Goal: Information Seeking & Learning: Learn about a topic

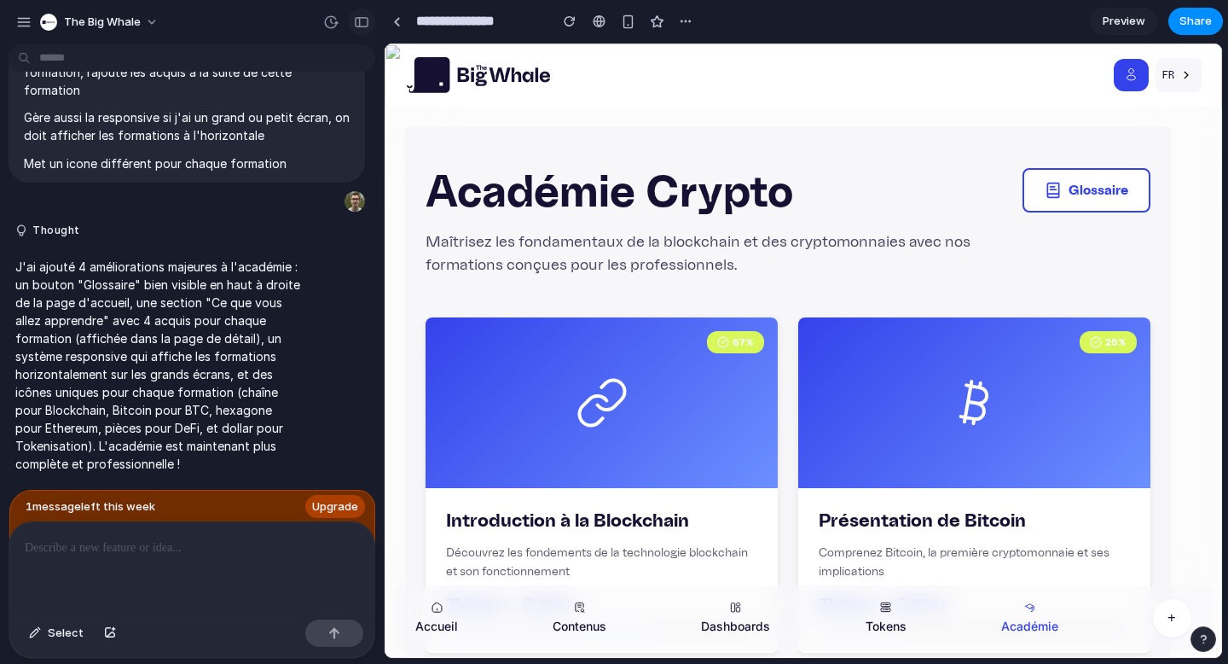
click at [362, 19] on div "button" at bounding box center [361, 22] width 15 height 12
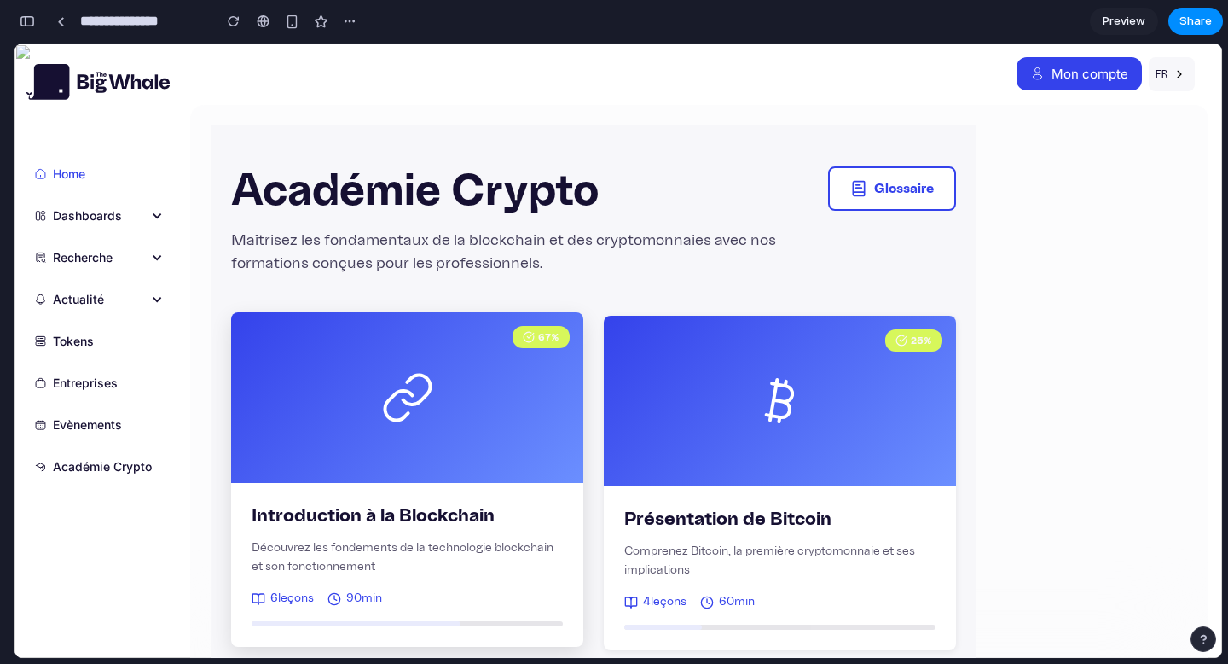
click at [424, 455] on div "67 %" at bounding box center [407, 397] width 352 height 171
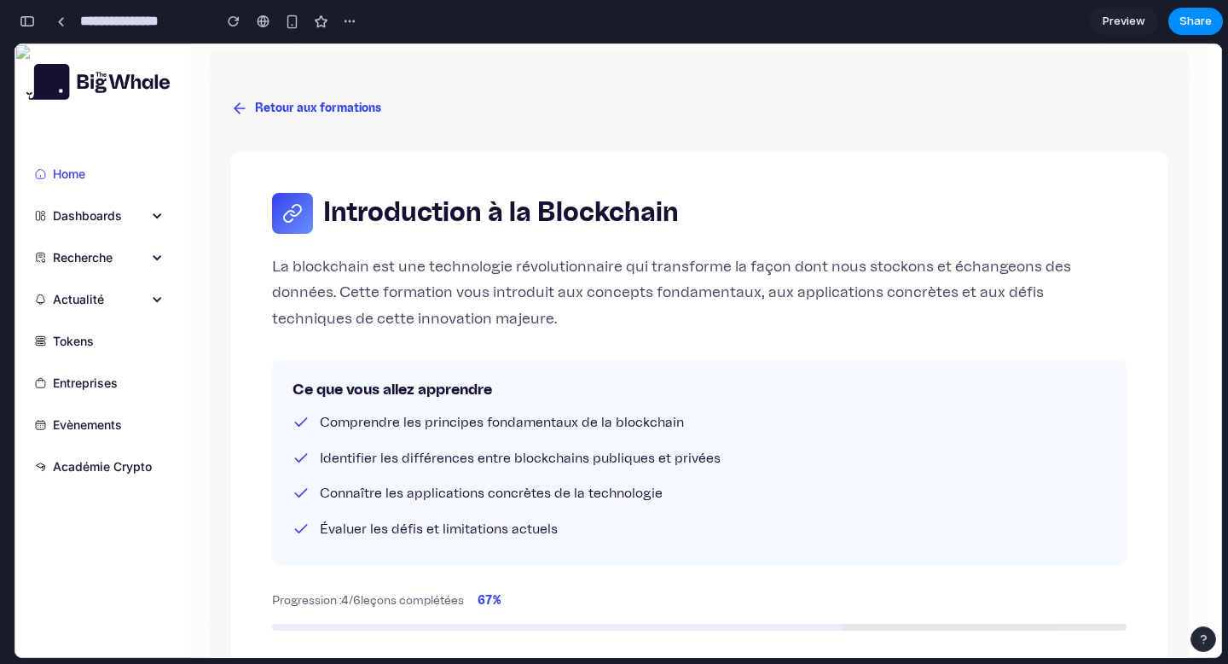
scroll to position [20, 0]
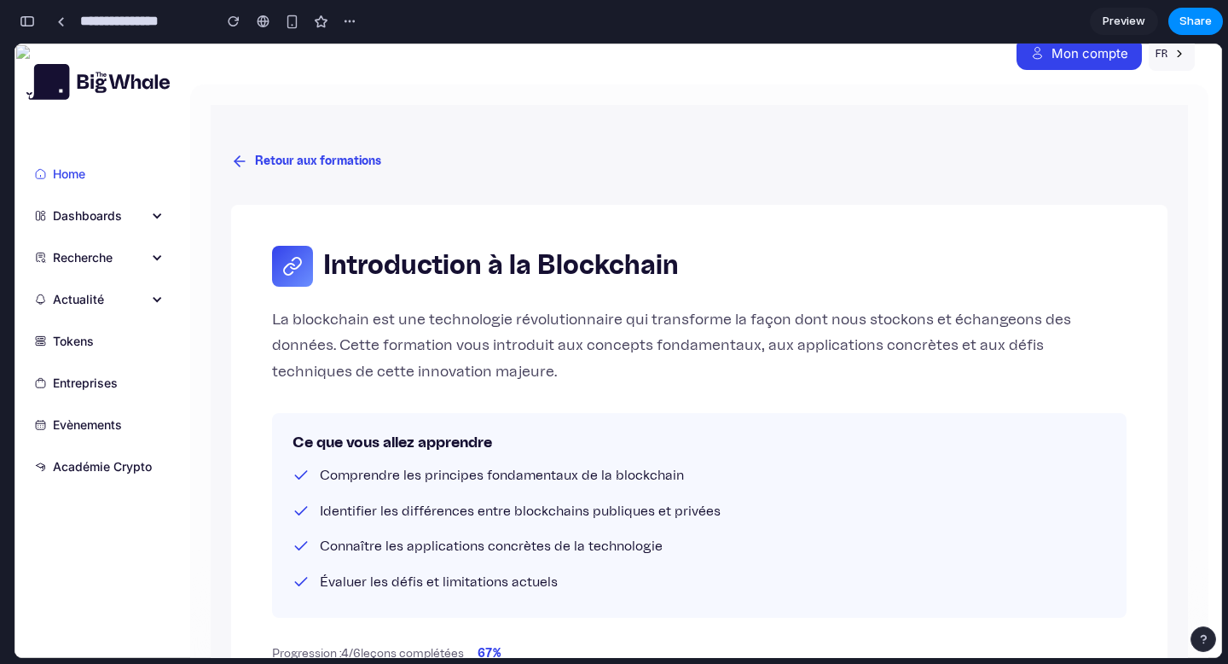
click at [233, 154] on icon at bounding box center [239, 161] width 17 height 17
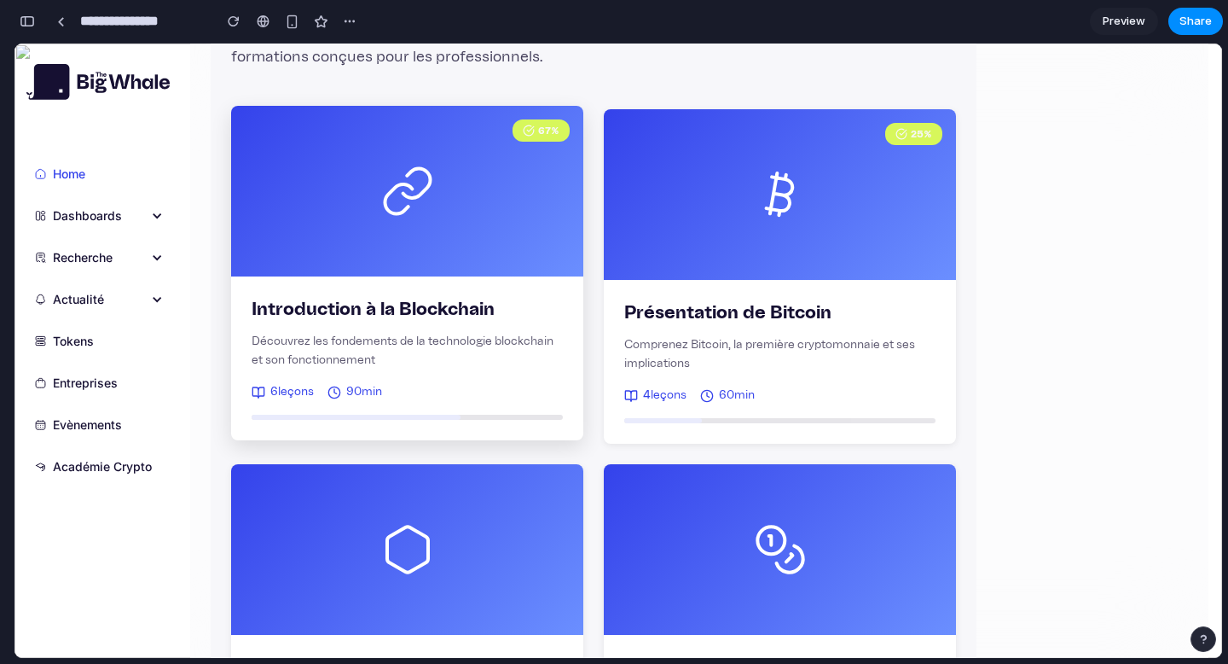
scroll to position [206, 0]
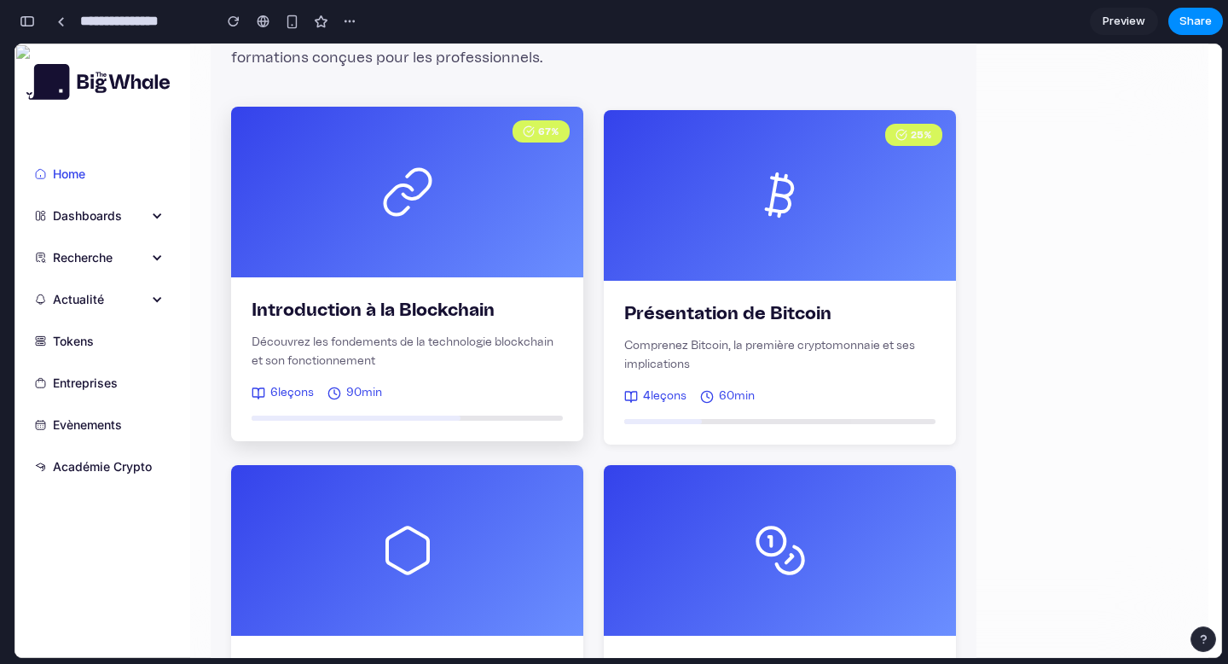
click at [429, 254] on div "67 %" at bounding box center [407, 192] width 352 height 171
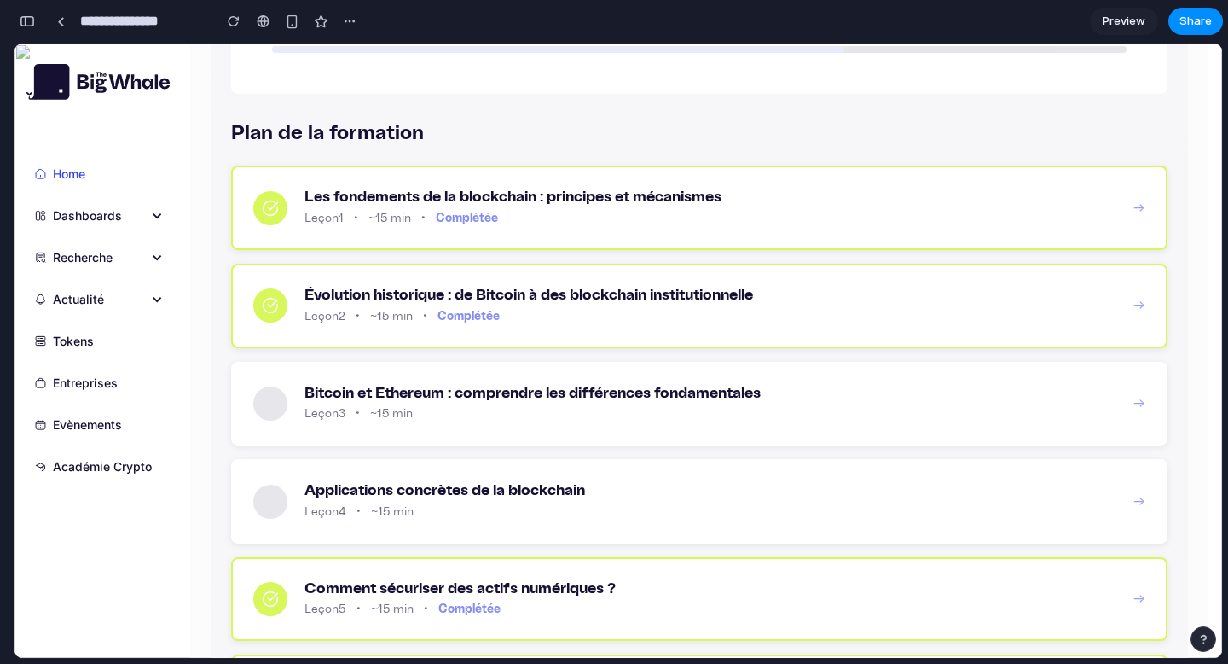
scroll to position [659, 0]
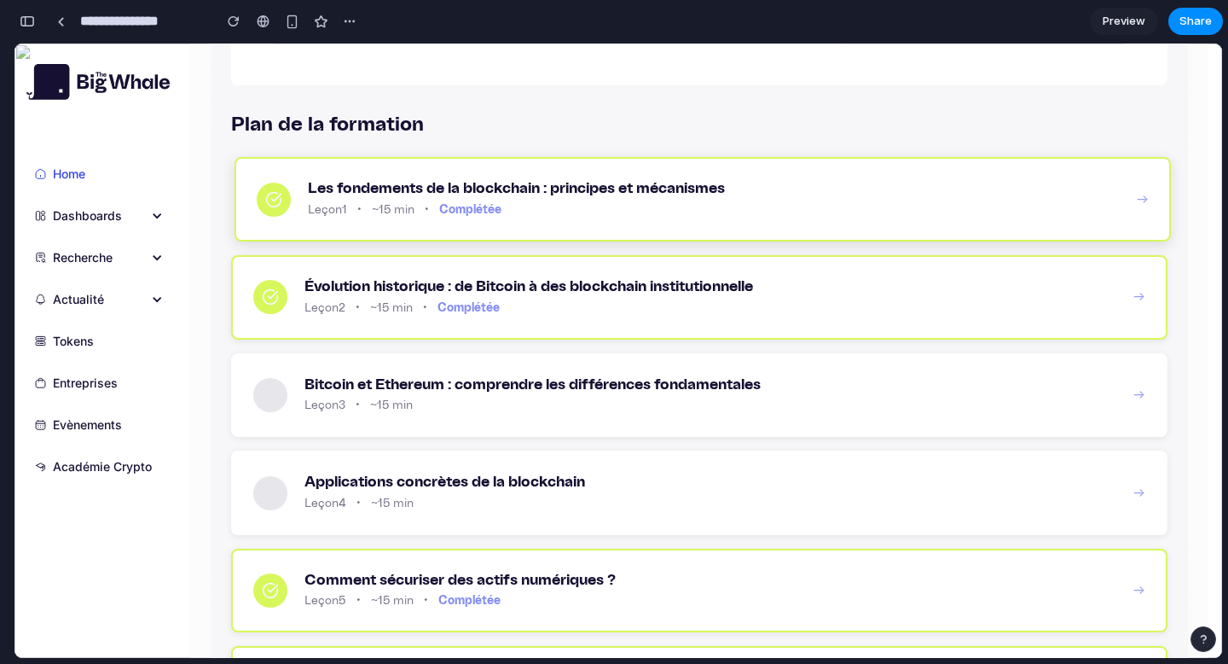
click at [388, 201] on span "~15 min" at bounding box center [393, 210] width 43 height 18
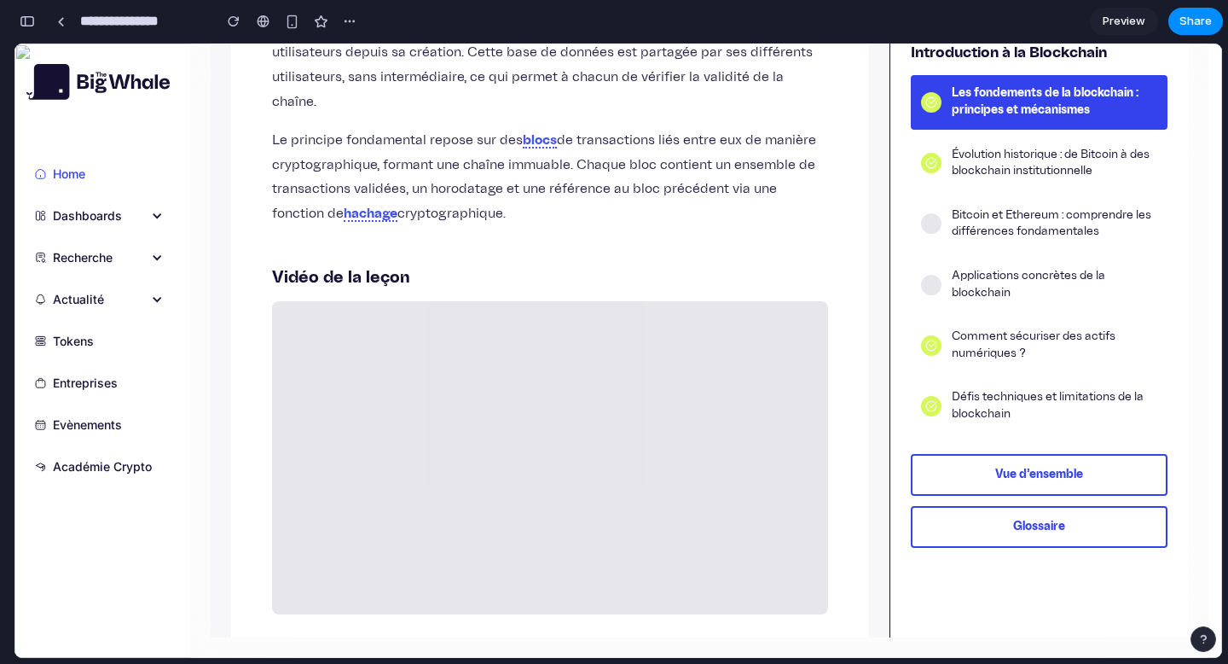
scroll to position [500, 0]
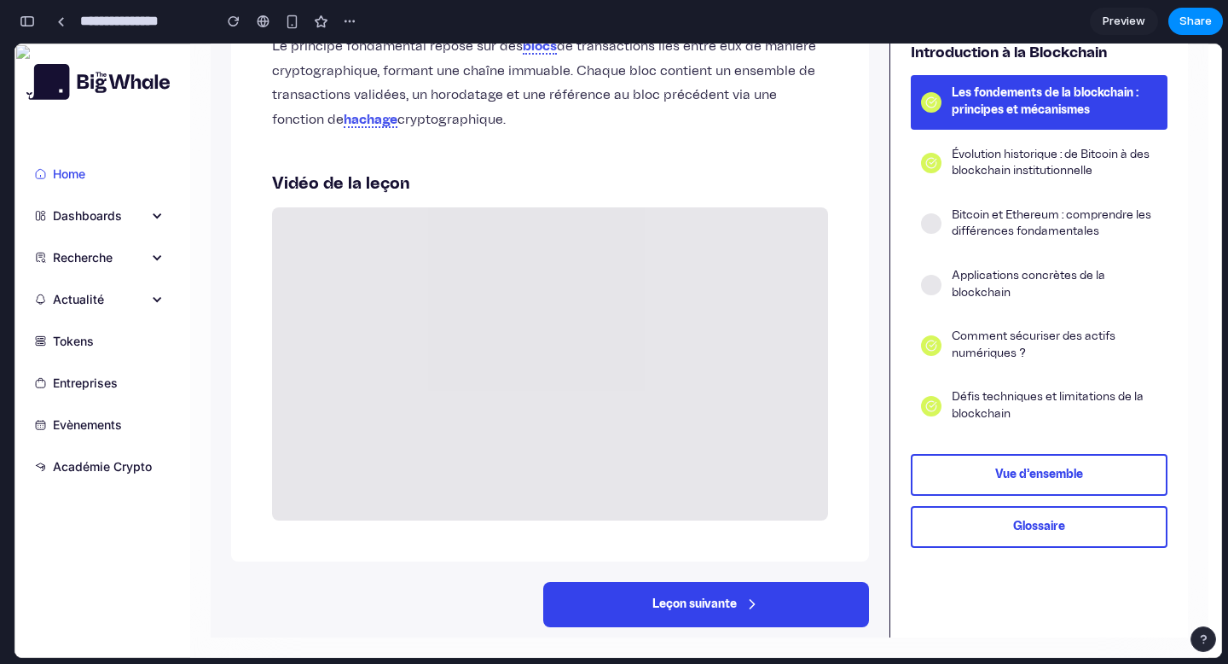
click at [744, 595] on icon at bounding box center [752, 603] width 17 height 17
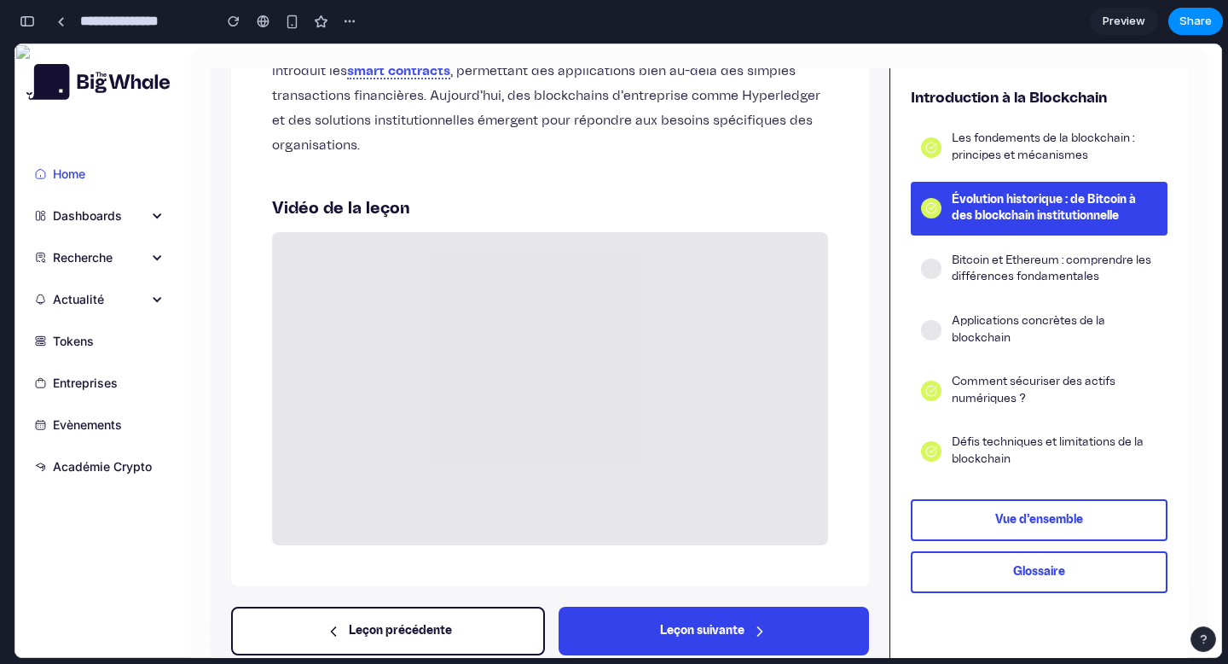
click at [693, 606] on button "Leçon suivante" at bounding box center [714, 630] width 310 height 49
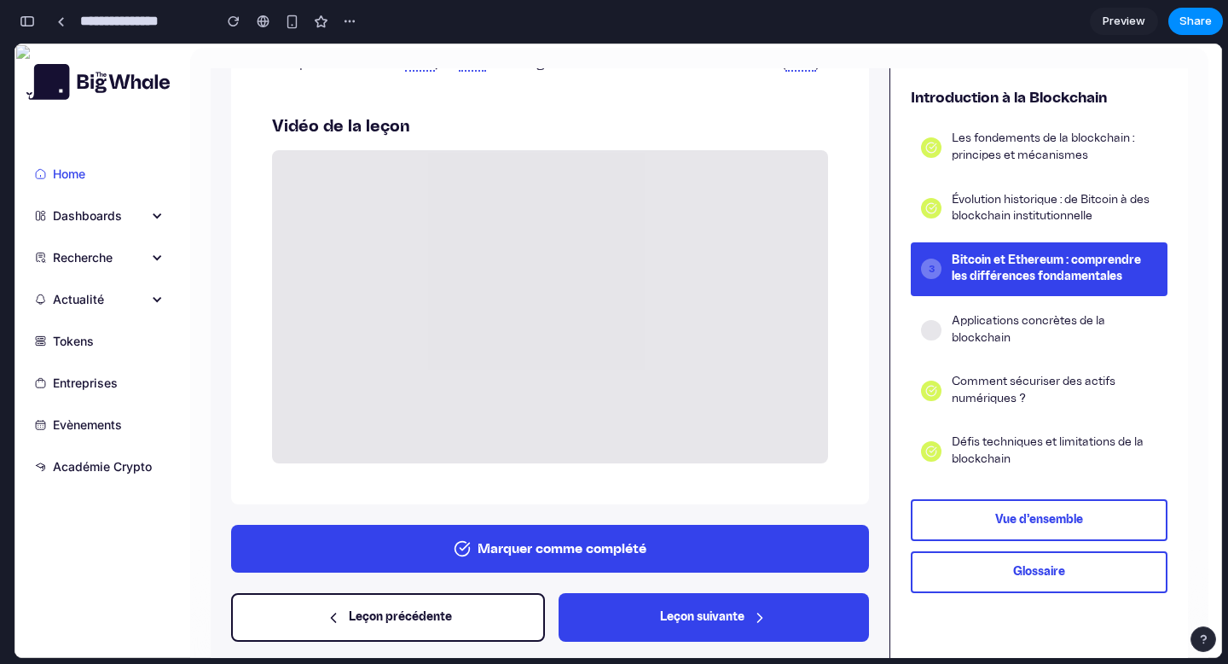
click at [582, 541] on button "Marquer comme complété" at bounding box center [550, 549] width 638 height 48
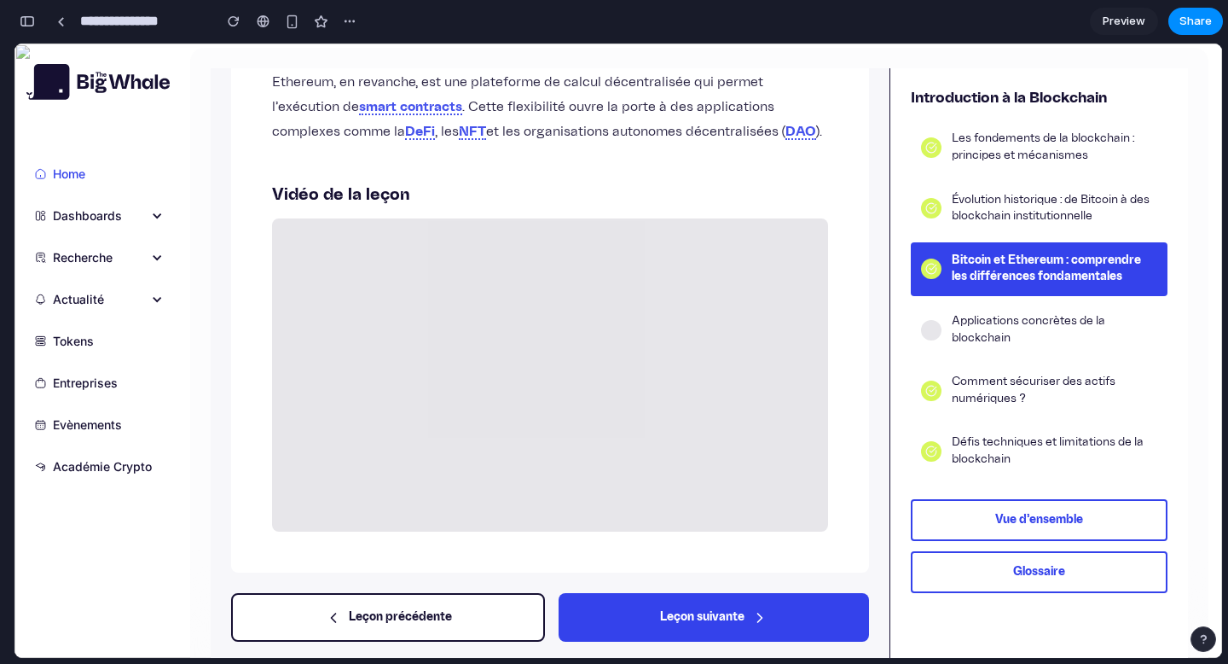
scroll to position [508, 0]
click at [989, 573] on button "Glossaire" at bounding box center [1039, 572] width 257 height 42
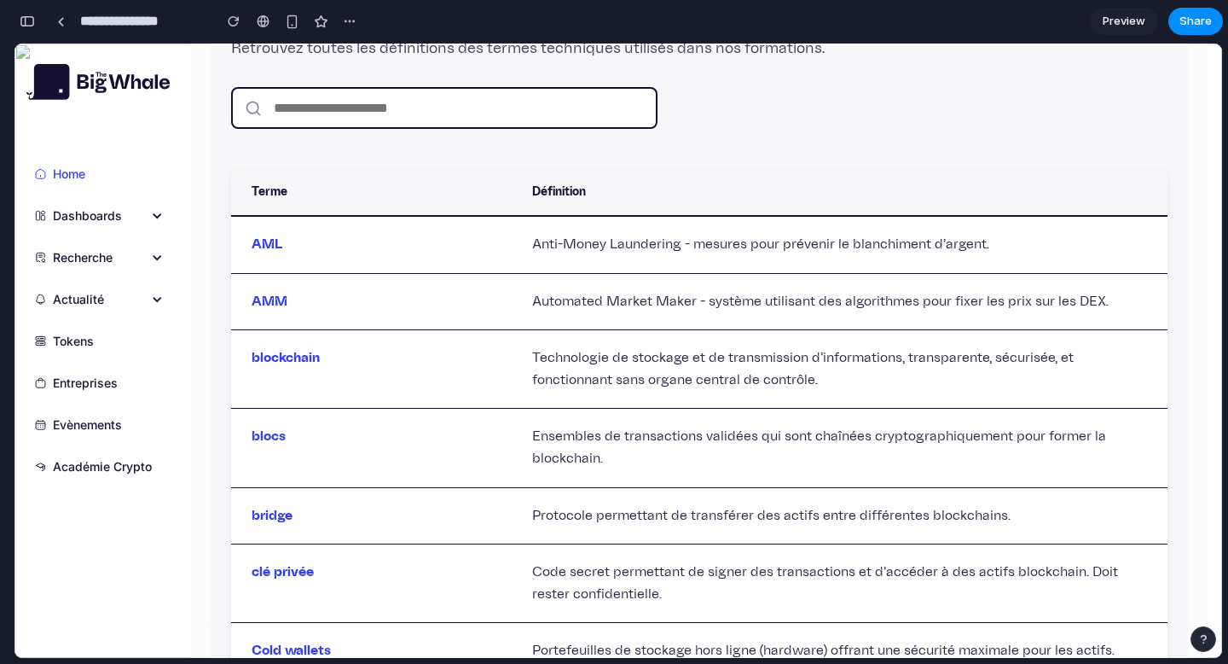
scroll to position [0, 0]
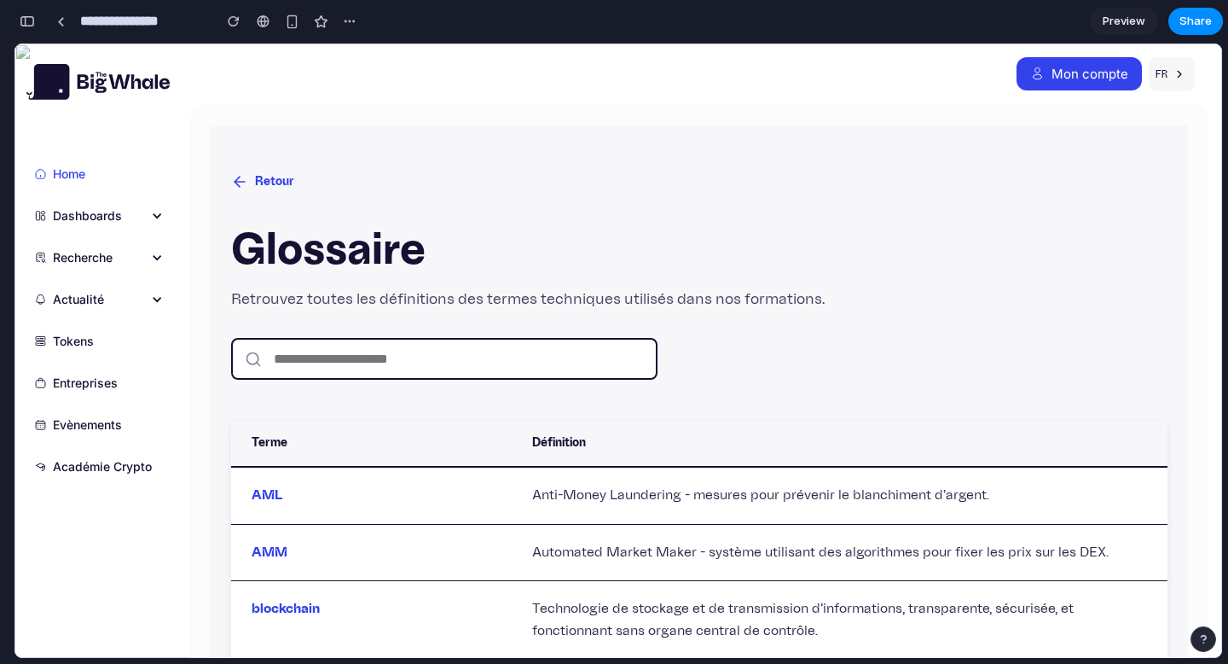
click at [375, 368] on input "text" at bounding box center [444, 359] width 426 height 42
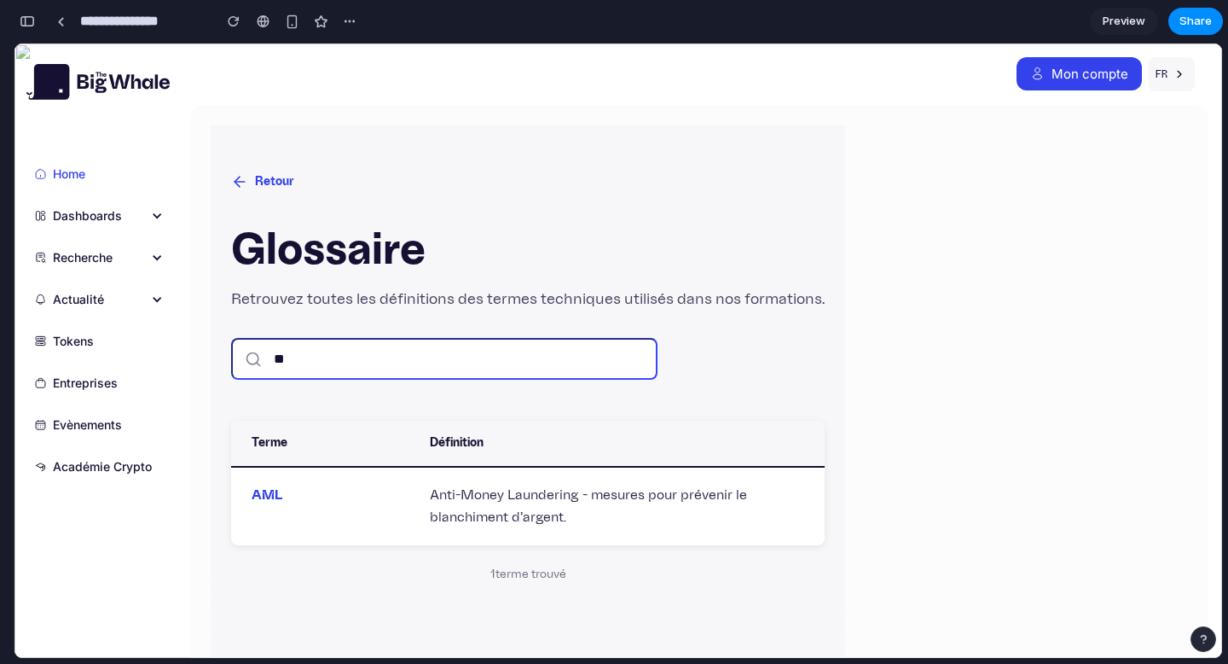
type input "*"
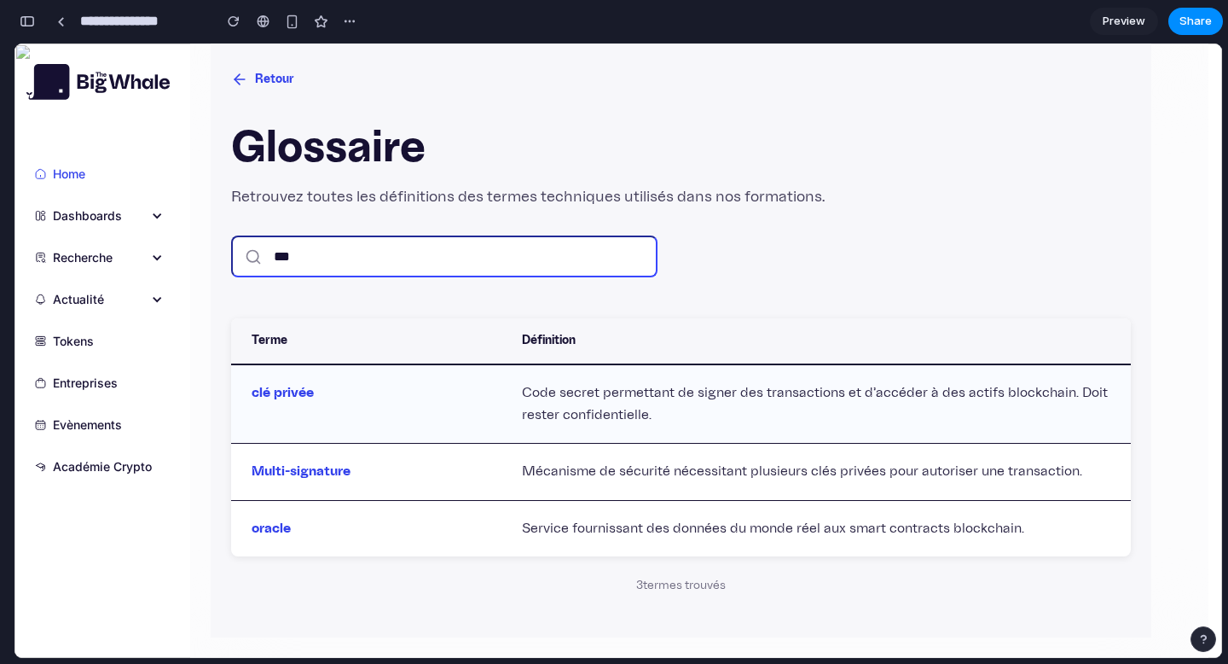
scroll to position [102, 0]
type input "***"
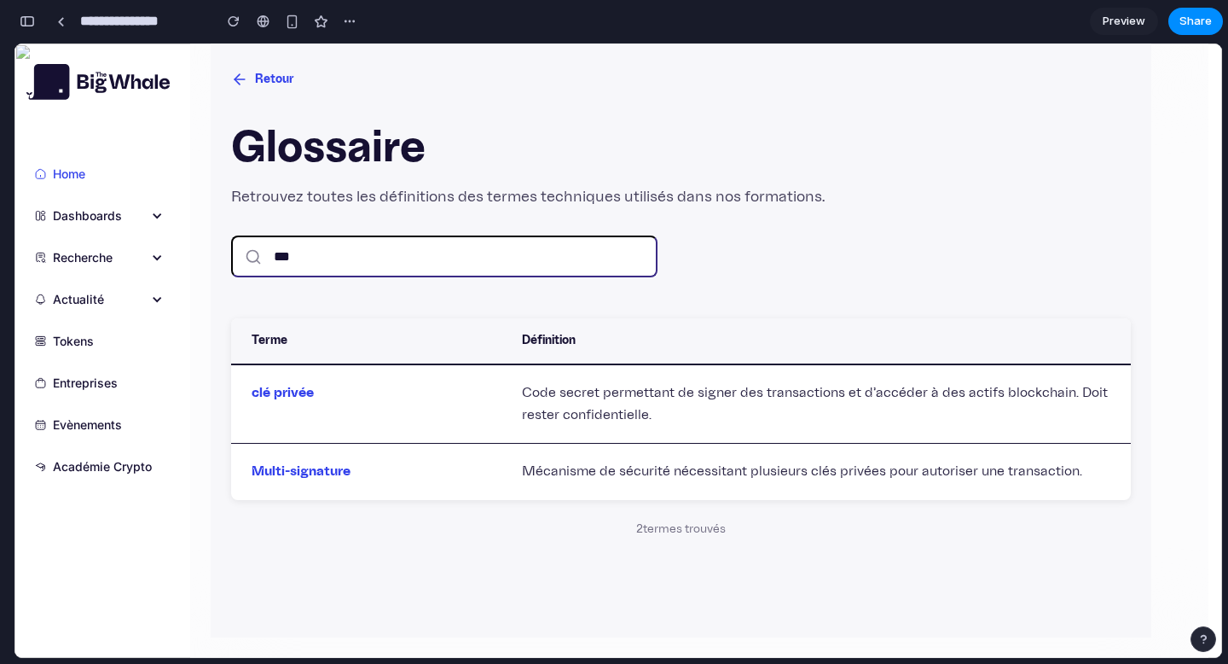
click at [235, 75] on icon at bounding box center [239, 79] width 17 height 17
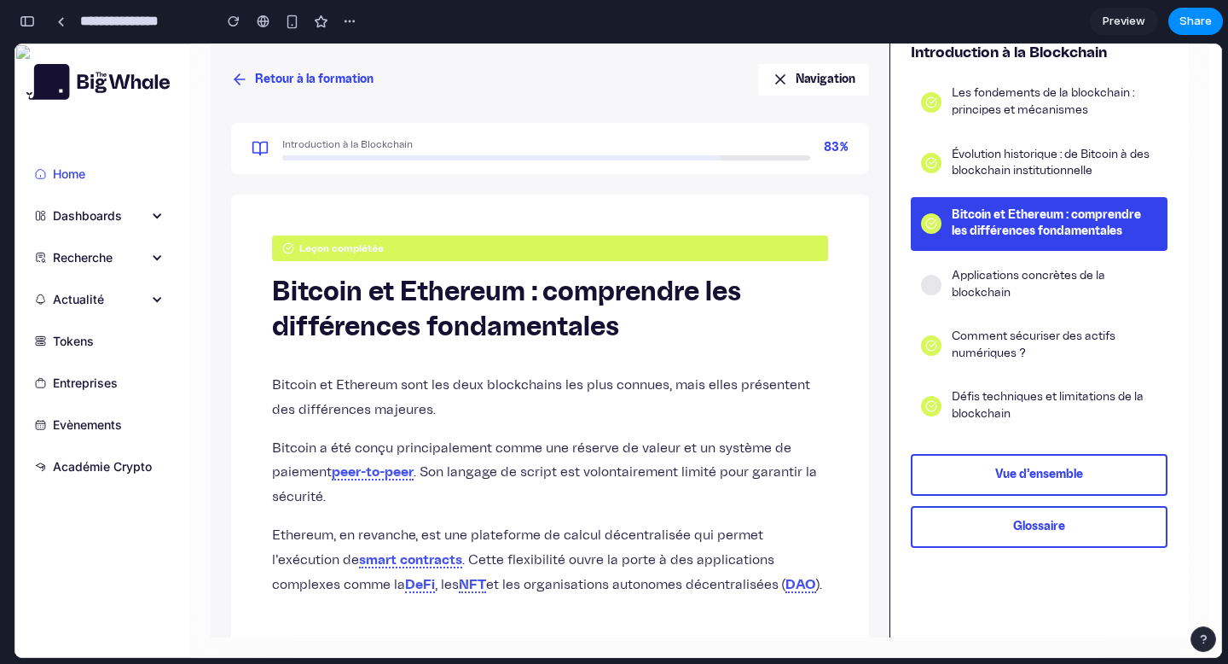
click at [235, 75] on icon at bounding box center [239, 79] width 17 height 17
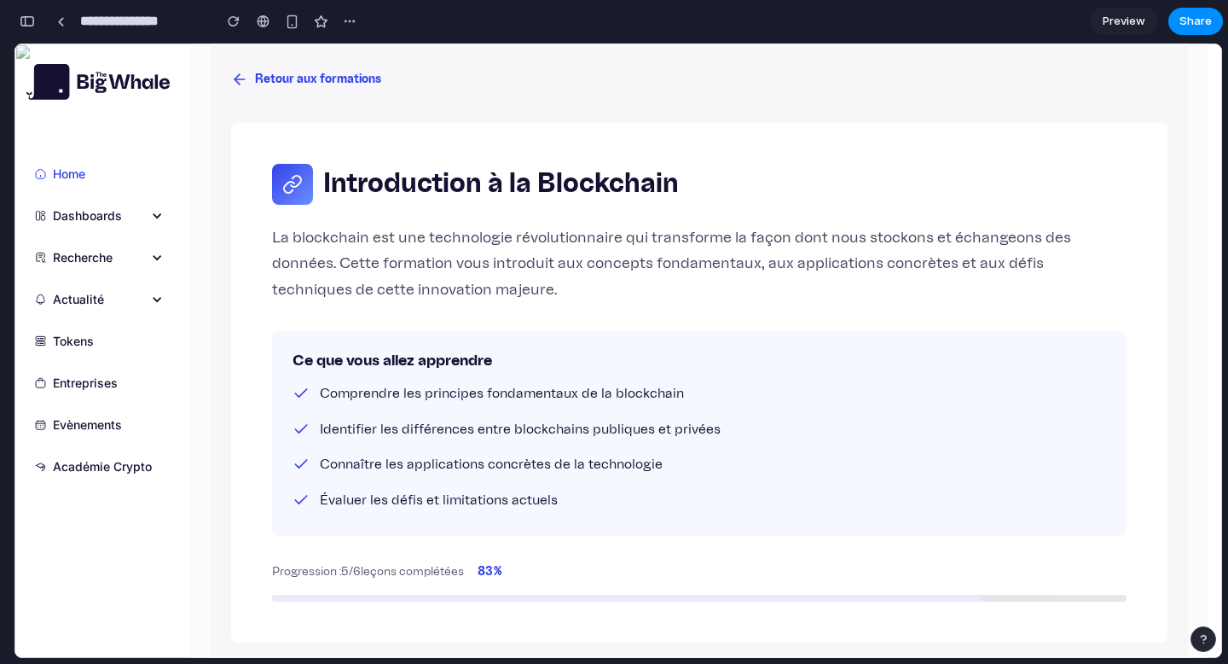
click at [235, 75] on icon at bounding box center [239, 79] width 17 height 17
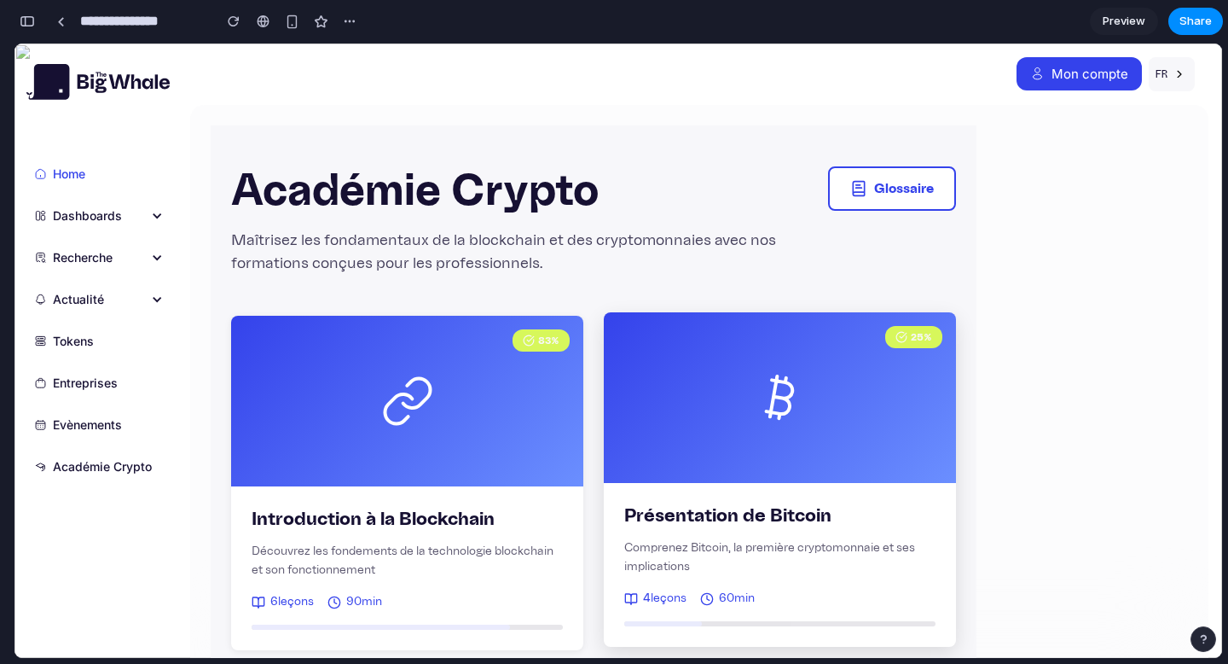
scroll to position [43, 0]
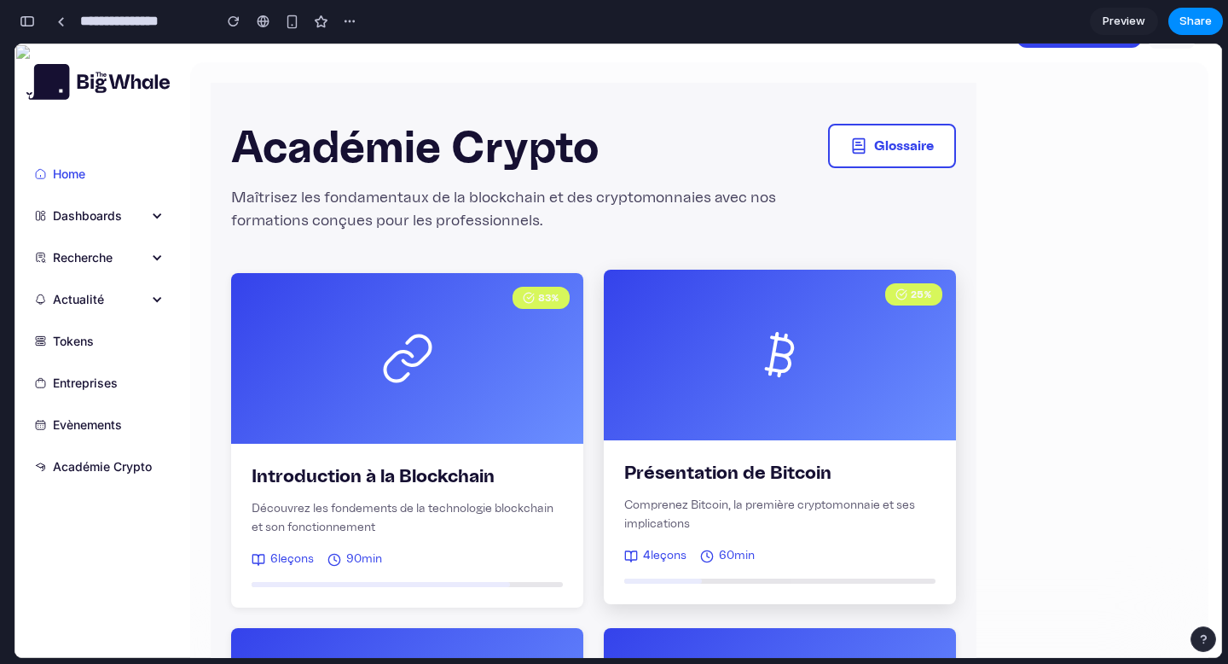
click at [779, 470] on h3 "Présentation de Bitcoin" at bounding box center [779, 473] width 311 height 25
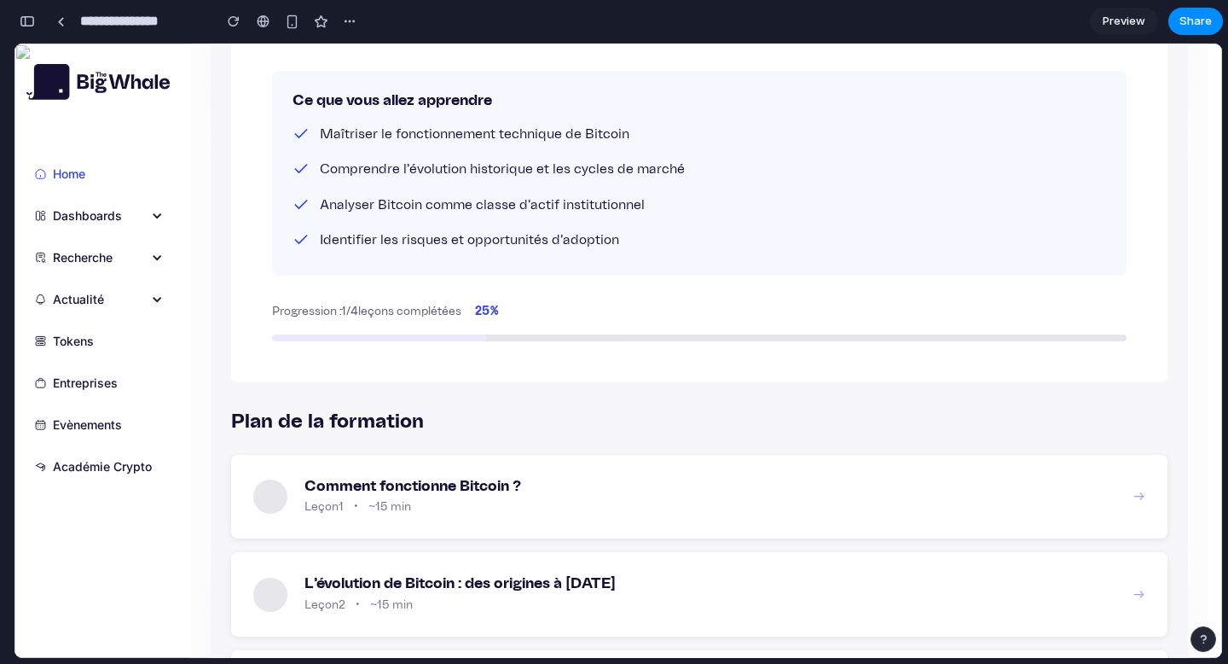
scroll to position [337, 0]
click at [813, 477] on h3 "Comment fonctionne Bitcoin ?" at bounding box center [714, 485] width 812 height 19
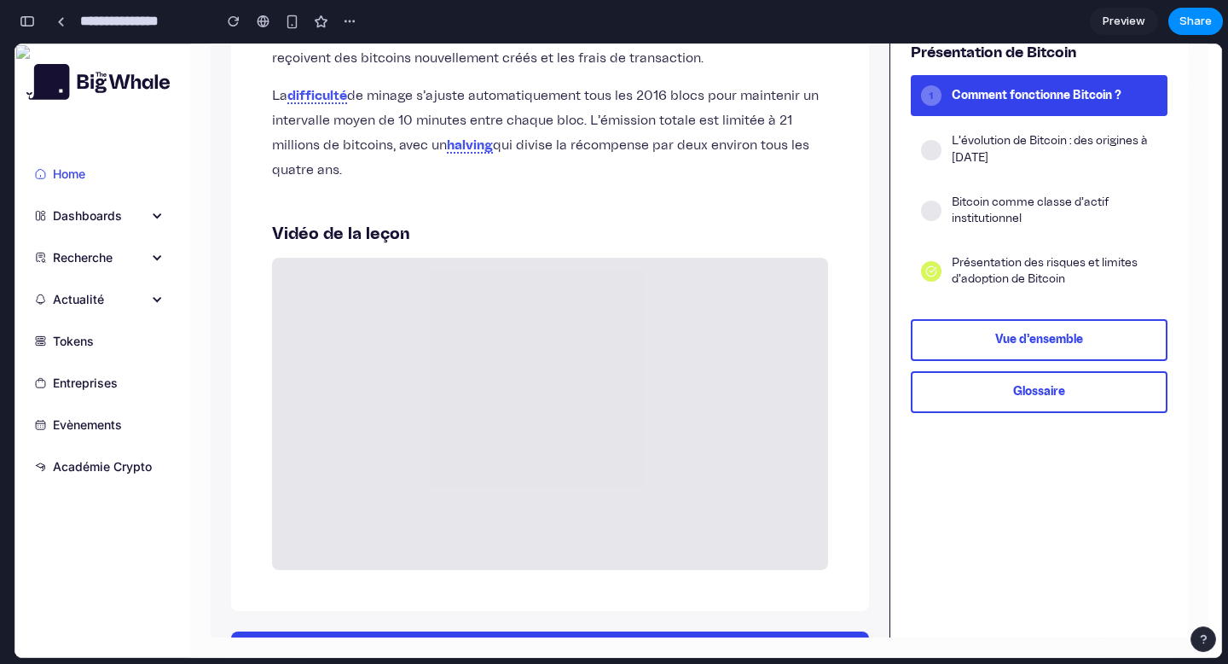
scroll to position [538, 0]
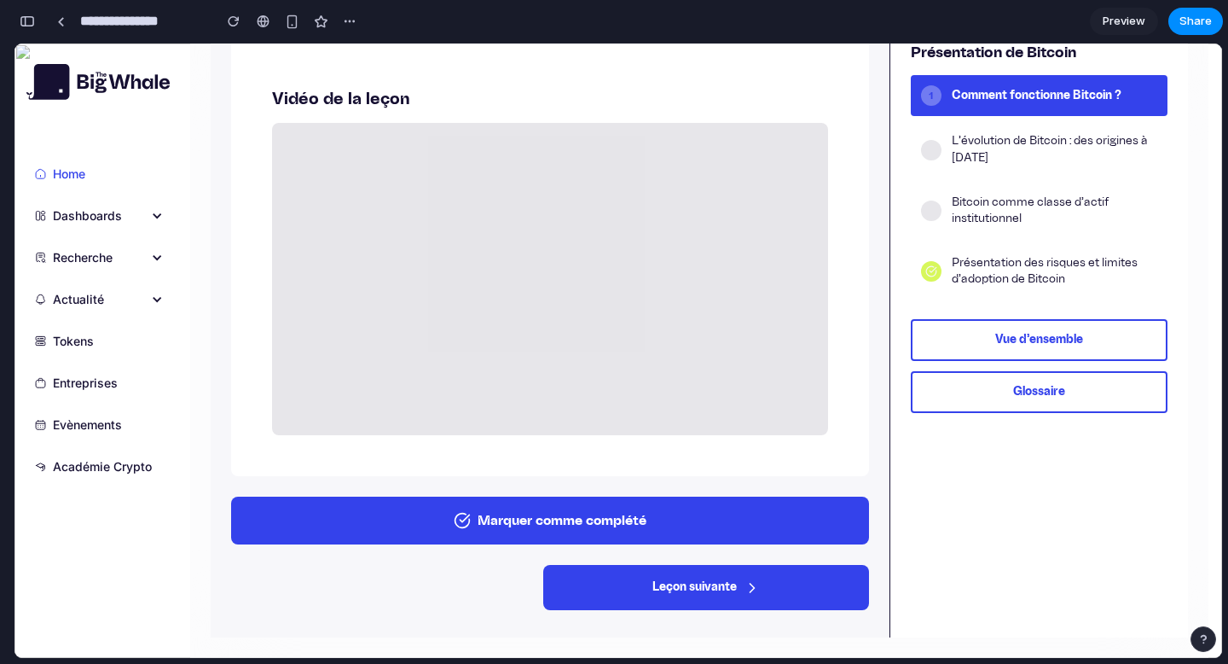
click at [587, 505] on button "Marquer comme complété" at bounding box center [550, 520] width 638 height 48
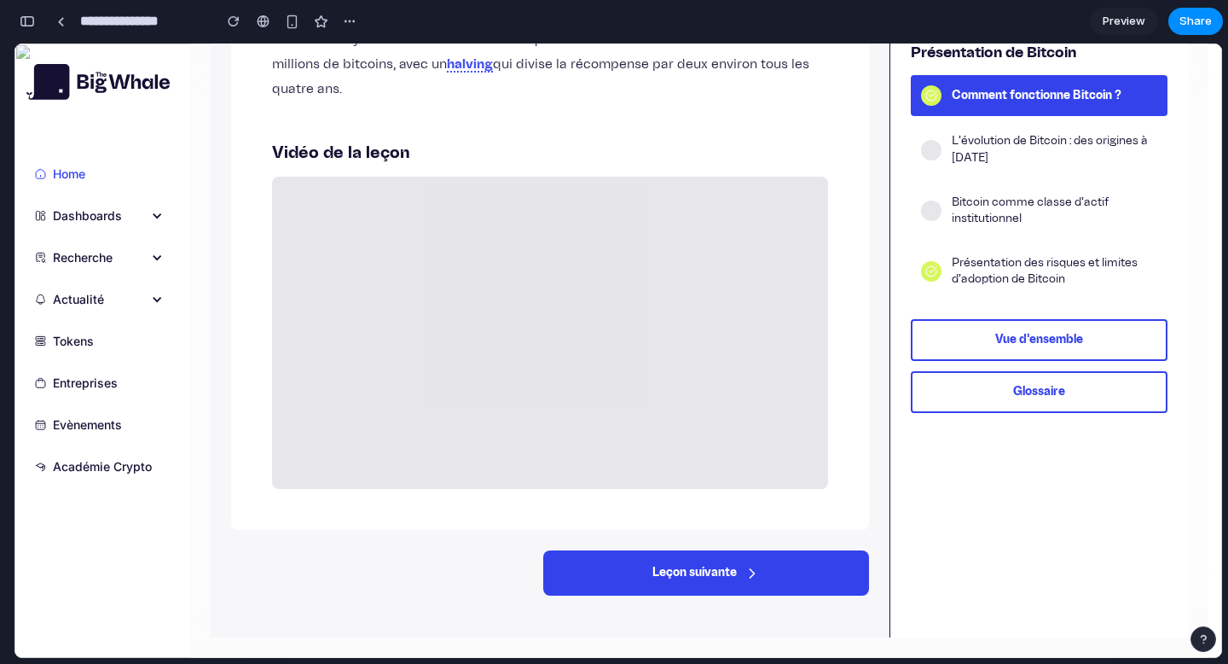
scroll to position [470, 0]
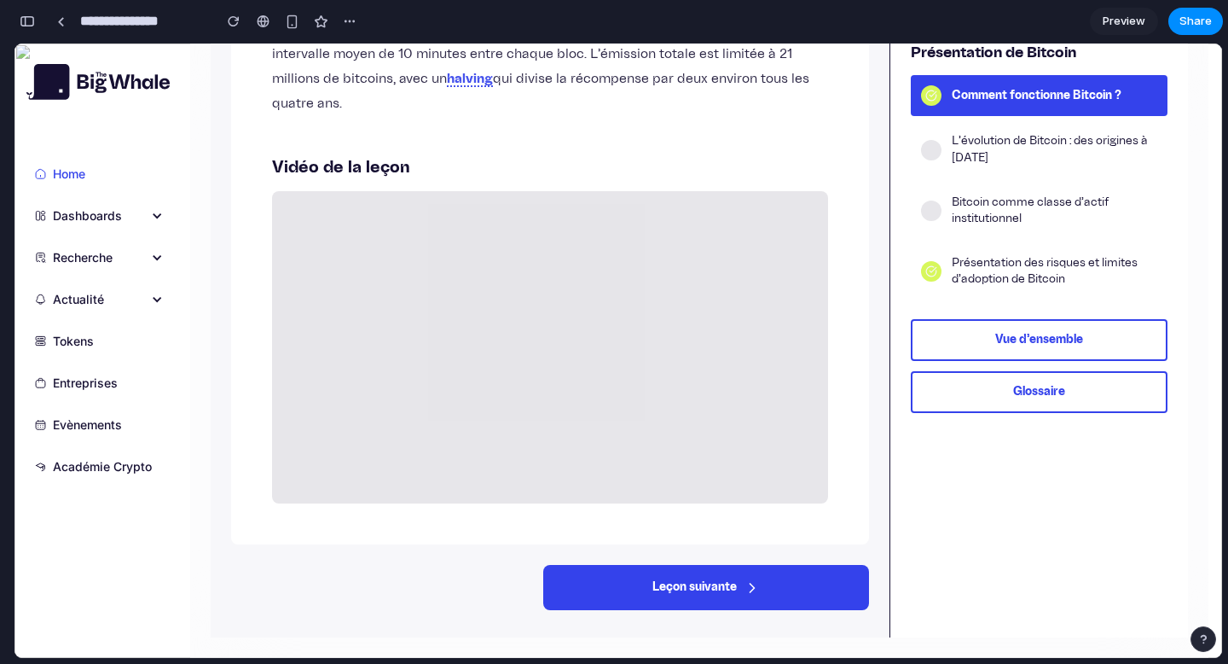
click at [625, 572] on button "Leçon suivante" at bounding box center [706, 587] width 326 height 45
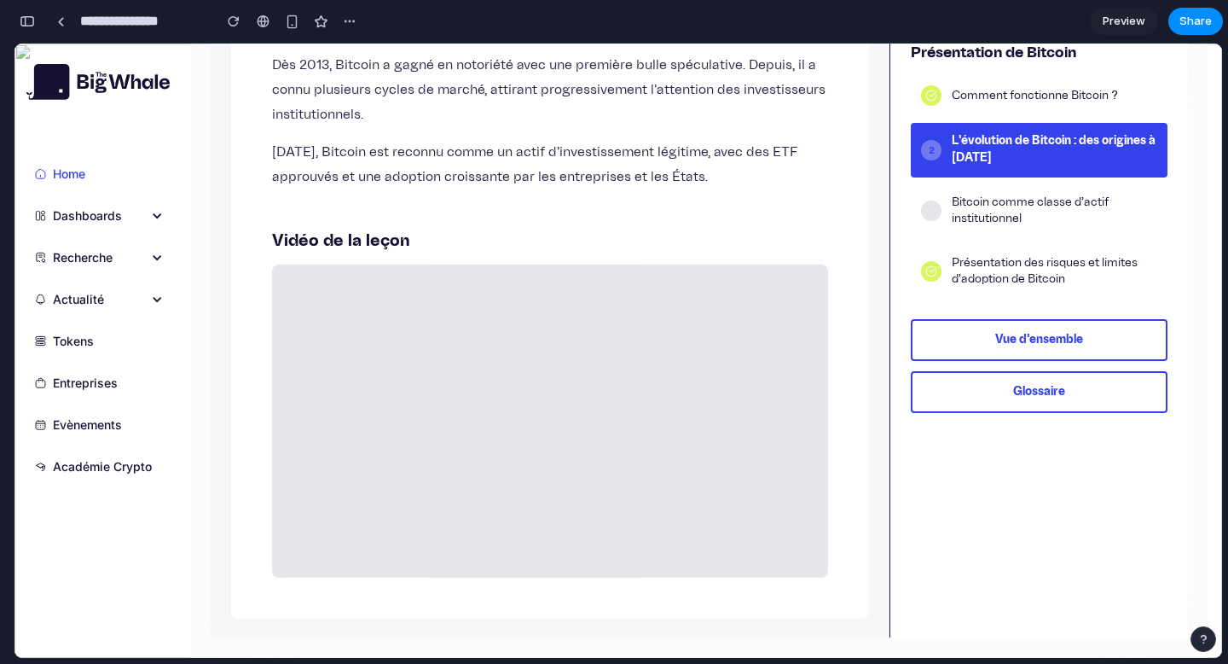
scroll to position [505, 0]
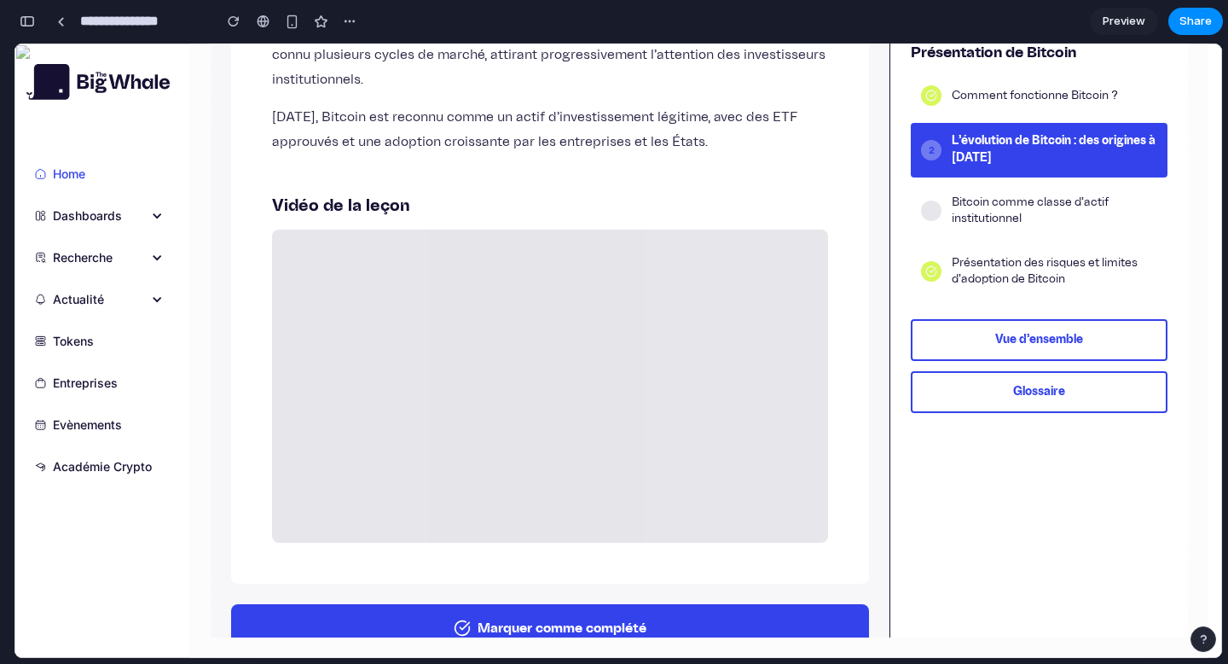
click at [577, 604] on button "Marquer comme complété" at bounding box center [550, 628] width 638 height 48
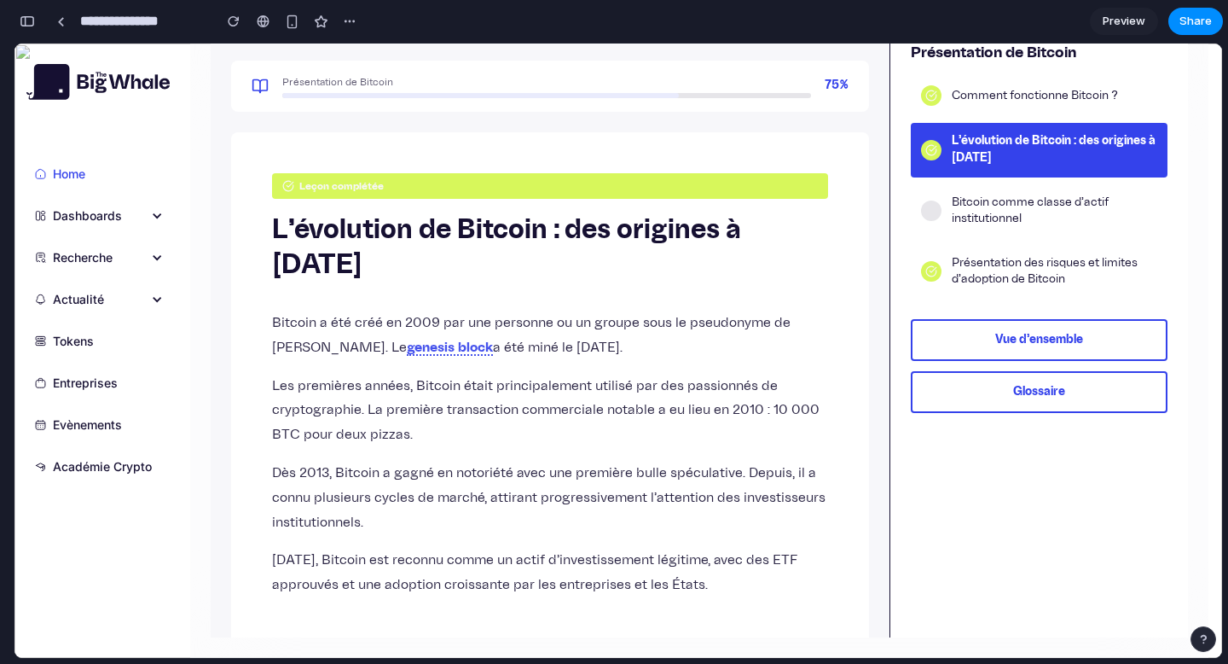
scroll to position [0, 0]
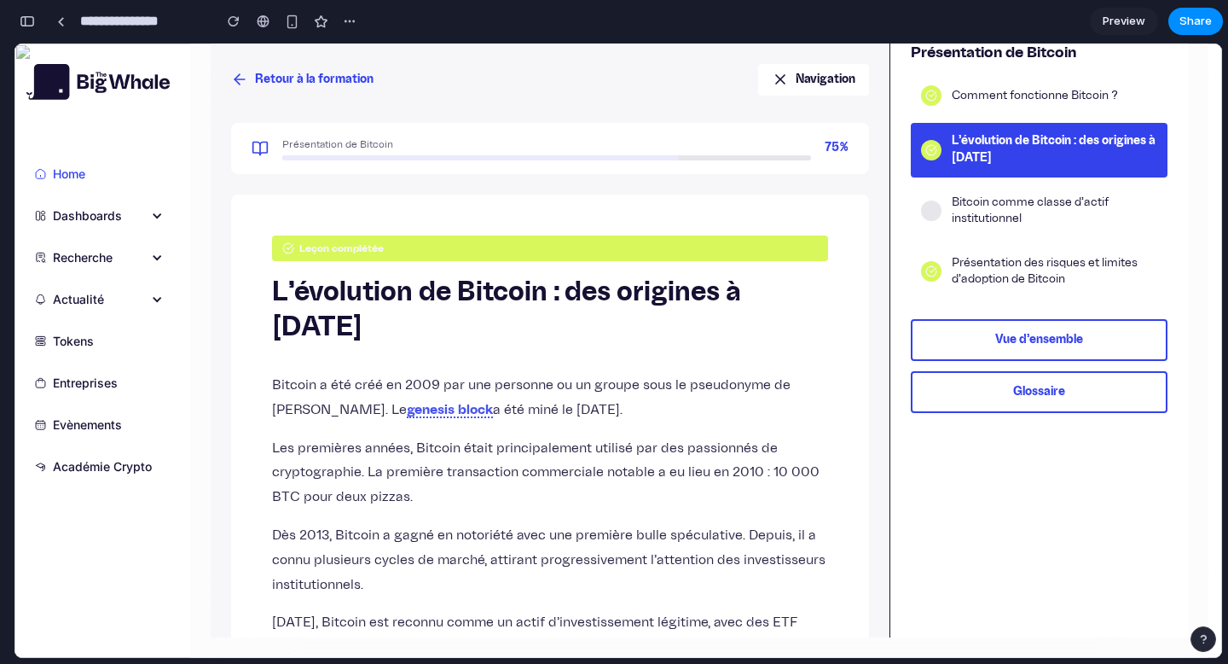
click at [264, 74] on button "Retour à la formation" at bounding box center [302, 80] width 142 height 32
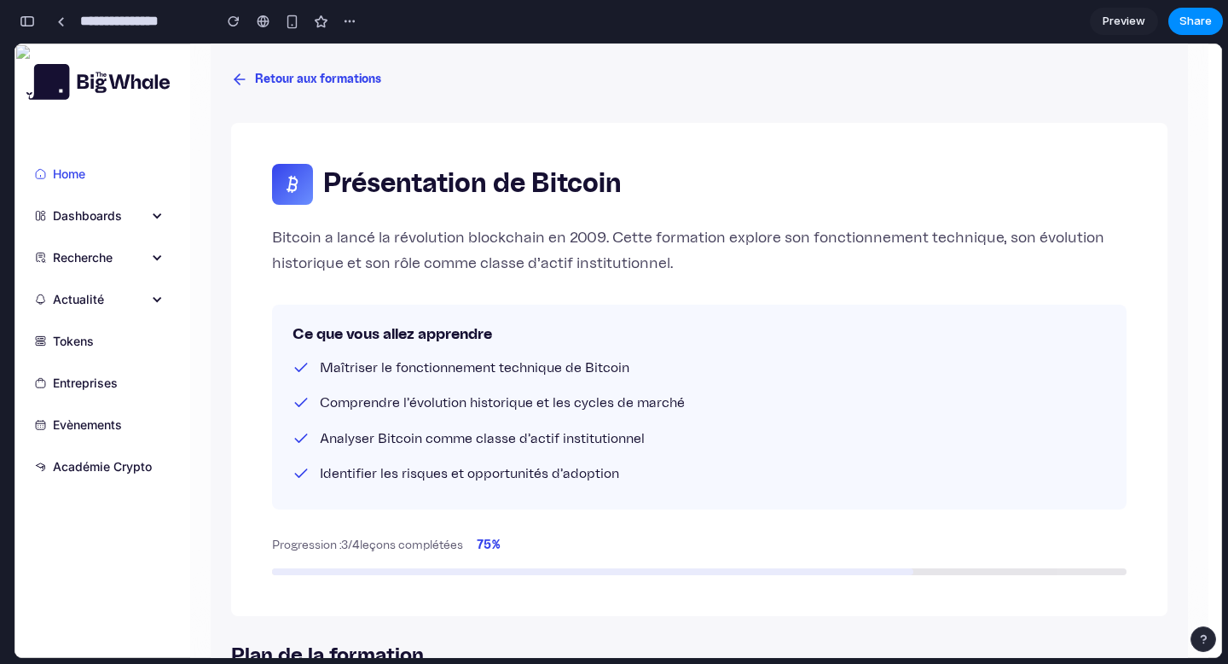
click at [264, 74] on button "Retour aux formations" at bounding box center [306, 80] width 150 height 32
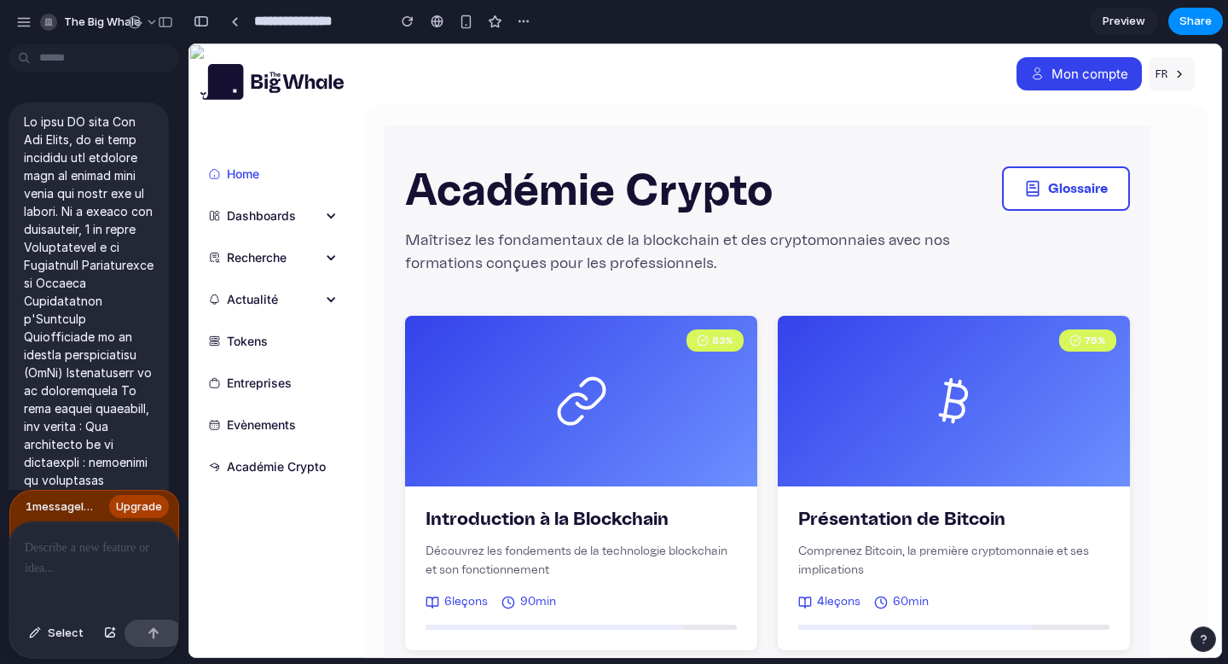
scroll to position [8377, 0]
